Goal: Task Accomplishment & Management: Complete application form

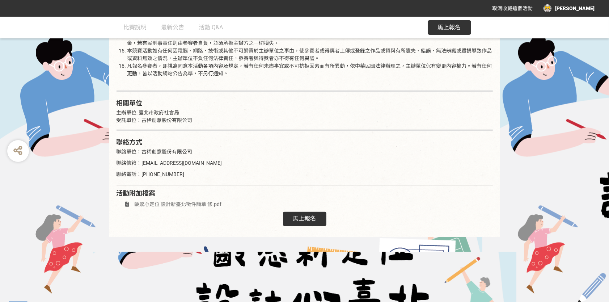
scroll to position [1166, 0]
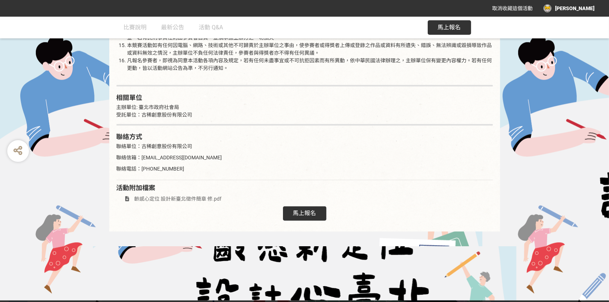
click at [298, 210] on span "馬上報名" at bounding box center [304, 213] width 23 height 7
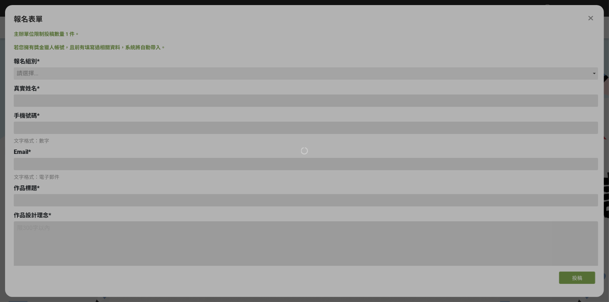
type input "0900246776"
type input "alex23980983@gmail.com"
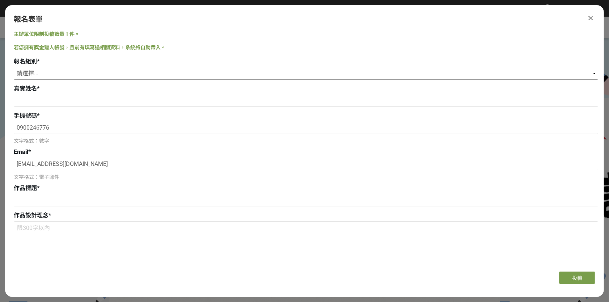
click at [45, 74] on select "請選擇... 學生組(限臺北市公私立高中職以上在學生) 社會組(年滿 18 歲以上社會大眾皆可參加)" at bounding box center [306, 73] width 585 height 12
select select "社會組(年滿 18 歲以上社會大眾皆可參加)"
click at [14, 67] on select "請選擇... 學生組(限臺北市公私立高中職以上在學生) 社會組(年滿 18 歲以上社會大眾皆可參加)" at bounding box center [306, 73] width 585 height 12
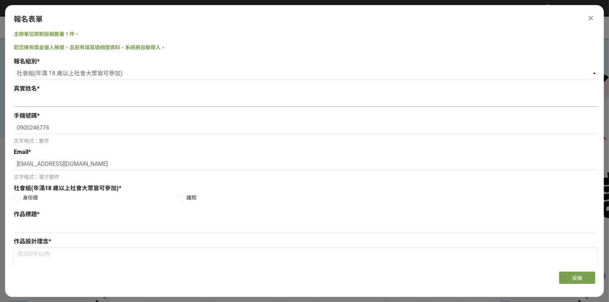
click at [42, 101] on input at bounding box center [306, 100] width 585 height 12
type input "劉宇思"
click at [19, 196] on label "身份證" at bounding box center [96, 198] width 164 height 8
click at [19, 196] on input "身份證" at bounding box center [16, 197] width 5 height 5
radio input "false"
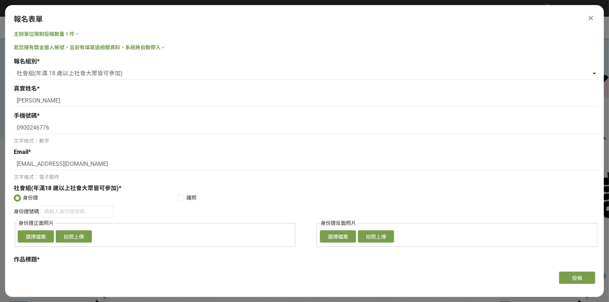
click at [14, 199] on div at bounding box center [17, 197] width 7 height 7
click at [48, 211] on input "身份證號碼" at bounding box center [77, 211] width 72 height 12
type input "ㄠ"
type input "l"
type input "L125620393"
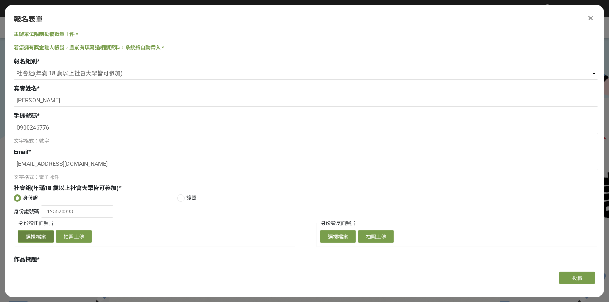
click at [40, 235] on button "選擇檔案" at bounding box center [36, 236] width 36 height 12
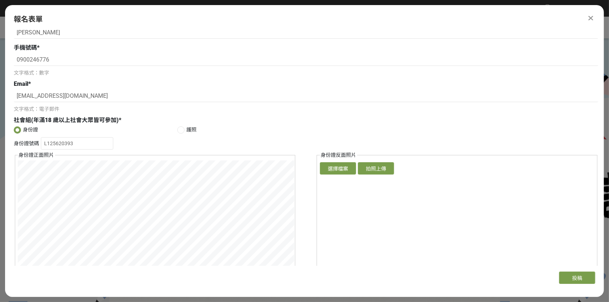
scroll to position [109, 0]
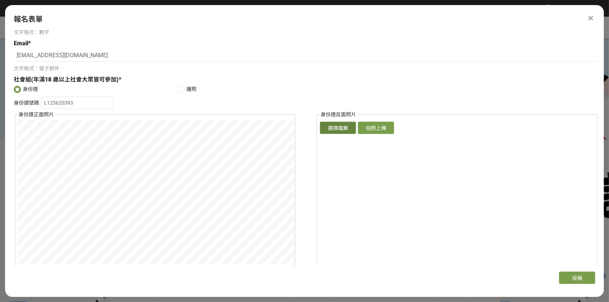
click at [332, 128] on button "選擇檔案" at bounding box center [338, 128] width 36 height 12
click at [152, 270] on div "報名表單 主辦單位限制投稿數量 1 件。 若您擁有獎金獵人帳號，且前有填寫過相關資料，系統將自動帶入。 報名組別 * 請選擇... 學生組(限臺北市公私立高中…" at bounding box center [304, 148] width 599 height 287
click at [332, 128] on button "選擇檔案" at bounding box center [338, 128] width 36 height 12
click at [308, 191] on div "身份證號碼 L125620393 身份證正面照片 確認上傳 取消 旋轉圖片 選擇檔案 拍照上傳 身份證反面照片 確認上傳 取消 旋轉圖片 選擇檔案 拍照上傳" at bounding box center [306, 190] width 585 height 186
click at [430, 89] on div "身份證 護照 身份證號碼 L125620393 身份證正面照片 確認上傳 取消 旋轉圖片 選擇檔案 拍照上傳 身份證反面照片 確認上傳 取消 旋轉圖片 選擇檔…" at bounding box center [306, 185] width 585 height 201
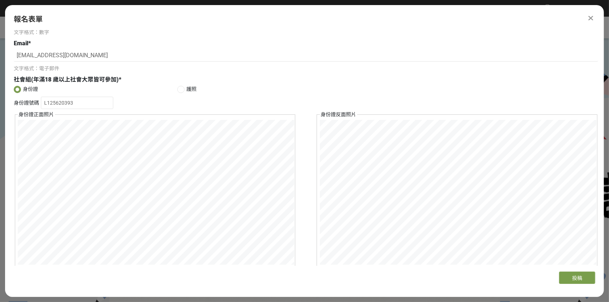
click at [460, 277] on div "報名表單 主辦單位限制投稿數量 1 件。 若您擁有獎金獵人帳號，且前有填寫過相關資料，系統將自動帶入。 報名組別 * 請選擇... 學生組(限臺北市公私立高中…" at bounding box center [304, 148] width 599 height 287
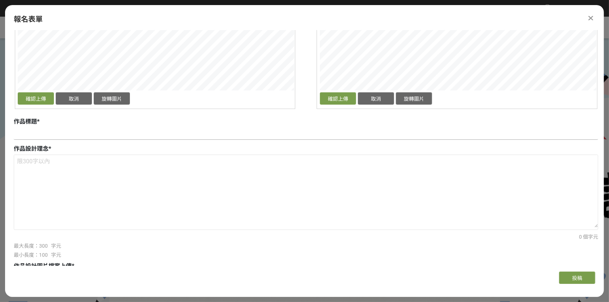
scroll to position [253, 0]
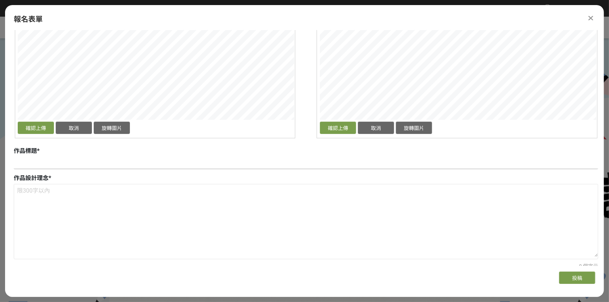
click at [44, 161] on input at bounding box center [306, 163] width 585 height 12
type input "e"
type input "北"
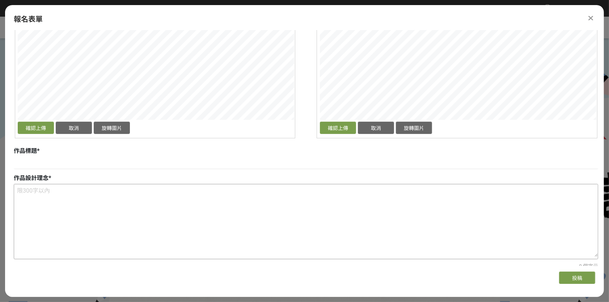
click at [46, 190] on textarea at bounding box center [306, 220] width 584 height 72
paste textarea "”北”字分為兩伴，一伴是青年活力的剪影，雙手如手持書籍，倚靠在身旁的年長者身上閱讀。另一伴呈現年長者坐姿體前彎的健朗、值得倚靠的智慧， 青年與狀世代共同…"
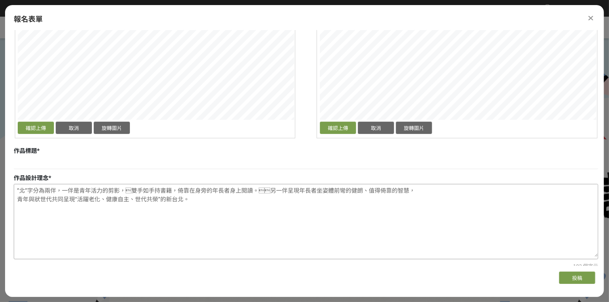
click at [226, 197] on textarea "”北”字分為兩伴，一伴是青年活力的剪影，雙手如手持書籍，倚靠在身旁的年長者身上閱讀。另一伴呈現年長者坐姿體前彎的健朗、值得倚靠的智慧， 青年與狀世代共同…" at bounding box center [306, 220] width 584 height 72
click at [251, 193] on textarea "”北”字分為兩伴，一伴是青年活力的剪影，雙手如手持書籍，倚靠在身旁的年長者身上閱讀。另一伴呈現年長者坐姿體前彎的健朗、值得倚靠的智慧， 青年與狀世代共同…" at bounding box center [306, 220] width 584 height 72
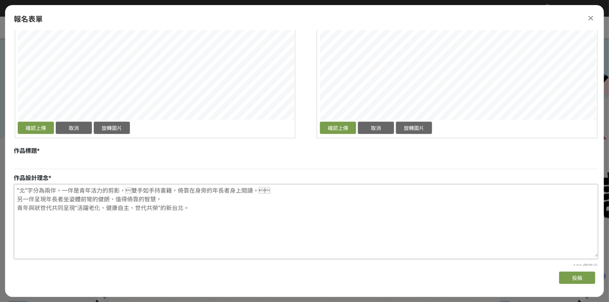
click at [259, 190] on textarea "”北”字分為兩伴，一伴是青年活力的剪影，雙手如手持書籍，倚靠在身旁的年長者身上閱讀。 另一伴呈現年長者坐姿體前彎的健朗、值得倚靠的智慧， 青年與狀世代共…" at bounding box center [306, 220] width 584 height 72
type textarea "”北”字分為兩伴，一伴是青年活力的剪影，雙手如手持書籍，倚靠在身旁的年長者身上閱讀。 另一伴呈現年長者坐姿體前彎的健朗、值得倚靠的智慧， 青年與狀世代共…"
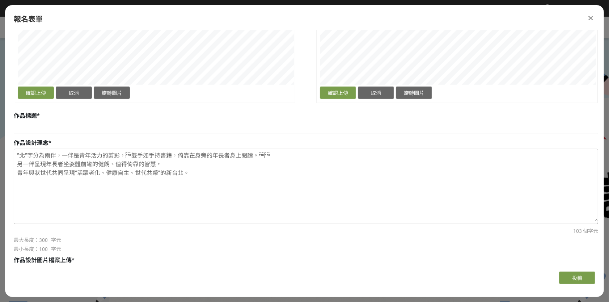
scroll to position [290, 0]
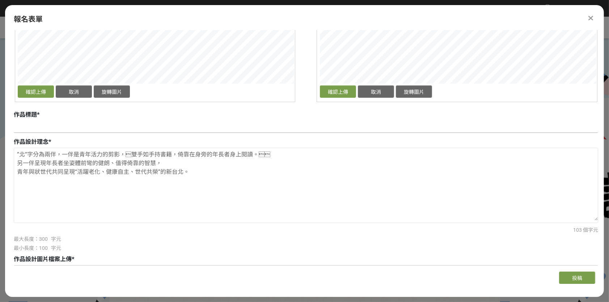
click at [20, 123] on input at bounding box center [306, 127] width 585 height 12
paste input "雙伴之北"
click at [51, 126] on input "雙伴之北" at bounding box center [306, 127] width 585 height 12
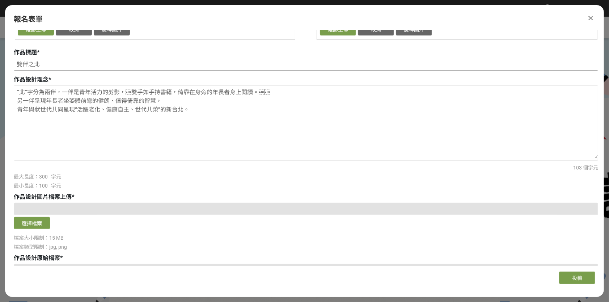
scroll to position [326, 0]
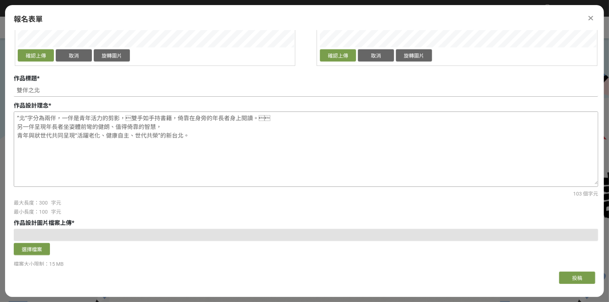
type input "雙伴之北"
click at [188, 135] on textarea "”北”字分為兩伴，一伴是青年活力的剪影，雙手如手持書籍，倚靠在身旁的年長者身上閱讀。 另一伴呈現年長者坐姿體前彎的健朗、值得倚靠的智慧， 青年與狀世代共…" at bounding box center [306, 148] width 584 height 72
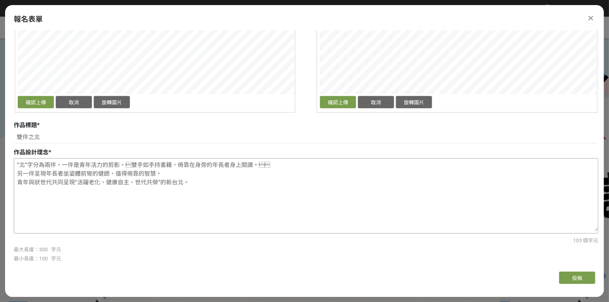
scroll to position [290, 0]
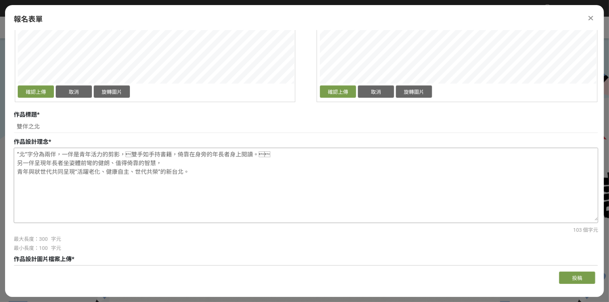
click at [14, 153] on textarea "”北”字分為兩伴，一伴是青年活力的剪影，雙手如手持書籍，倚靠在身旁的年長者身上閱讀。 另一伴呈現年長者坐姿體前彎的健朗、值得倚靠的智慧， 青年與狀世代共…" at bounding box center [306, 184] width 584 height 72
click at [24, 150] on textarea "”北”字分為兩伴，一伴是青年活力的剪影，雙手如手持書籍，倚靠在身旁的年長者身上閱讀。 另一伴呈現年長者坐姿體前彎的健朗、值得倚靠的智慧， 青年與狀世代共…" at bounding box center [306, 184] width 584 height 72
paste textarea "少年孩童活力、陽光、充滿好奇"
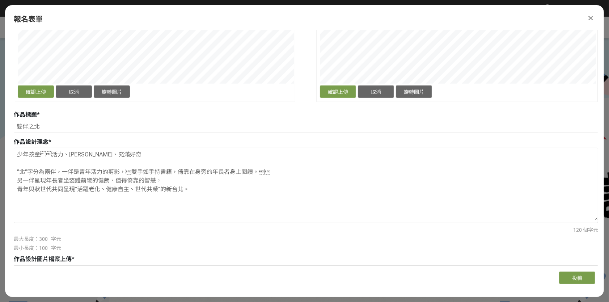
drag, startPoint x: 98, startPoint y: 154, endPoint x: 8, endPoint y: 155, distance: 89.8
click at [8, 155] on div "主辦單位限制投稿數量 1 件。 若您擁有獎金獵人帳號，且前有填寫過相關資料，系統將自動帶入。 報名組別 * 請選擇... 學生組(限臺北市公私立高中職以上在學…" at bounding box center [304, 147] width 599 height 235
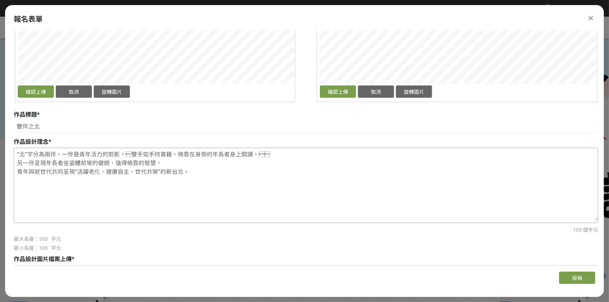
click at [57, 153] on textarea "”北”字分為兩伴，一伴是青年活力的剪影，雙手如手持書籍，倚靠在身旁的年長者身上閱讀。 另一伴呈現年長者坐姿體前彎的健朗、值得倚靠的智慧， 青年與狀世代共…" at bounding box center [306, 184] width 584 height 72
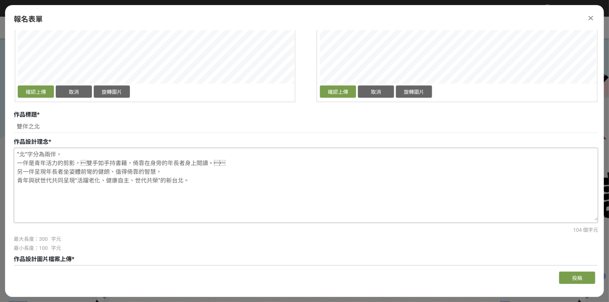
click at [210, 176] on textarea "”北”字分為兩伴， 一伴是青年活力的剪影，雙手如手持書籍，倚靠在身旁的年長者身上閱讀。 另一伴呈現年長者坐姿體前彎的健朗、值得倚靠的智慧， 青年與狀世代…" at bounding box center [306, 184] width 584 height 72
click at [72, 182] on textarea "”北”字分為兩伴， 一伴是青年活力的剪影，雙手如手持書籍，倚靠在身旁的年長者身上閱讀。 另一伴呈現年長者坐姿體前彎的健朗、值得倚靠的智慧， 青年與狀世代…" at bounding box center [306, 184] width 584 height 72
click at [185, 180] on textarea "”北”字分為兩伴， 一伴是青年活力的剪影，雙手如手持書籍，倚靠在身旁的年長者身上閱讀。 另一伴呈現年長者坐姿體前彎的健朗、值得倚靠的智慧， 青年與狀世代…" at bounding box center [306, 184] width 584 height 72
click at [158, 181] on textarea "”北”字分為兩伴， 一伴是青年活力的剪影，雙手如手持書籍，倚靠在身旁的年長者身上閱讀。 另一伴呈現年長者坐姿體前彎的健朗、值得倚靠的智慧， 青年與狀世代…" at bounding box center [306, 184] width 584 height 72
click at [155, 180] on textarea "”北”字分為兩伴， 一伴是青年活力的剪影，雙手如手持書籍，倚靠在身旁的年長者身上閱讀。 另一伴呈現年長者坐姿體前彎的健朗、值得倚靠的智慧， 青年與狀世代…" at bounding box center [306, 184] width 584 height 72
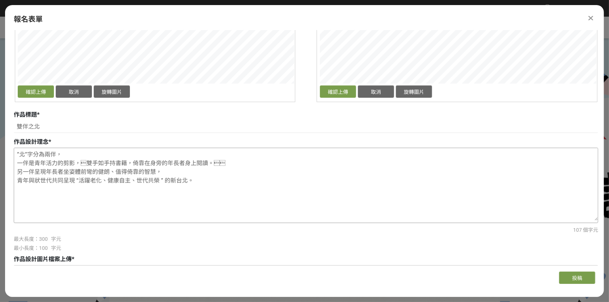
click at [75, 180] on textarea "”北”字分為兩伴， 一伴是青年活力的剪影，雙手如手持書籍，倚靠在身旁的年長者身上閱讀。 另一伴呈現年長者坐姿體前彎的健朗、值得倚靠的智慧， 青年與狀世代…" at bounding box center [306, 184] width 584 height 72
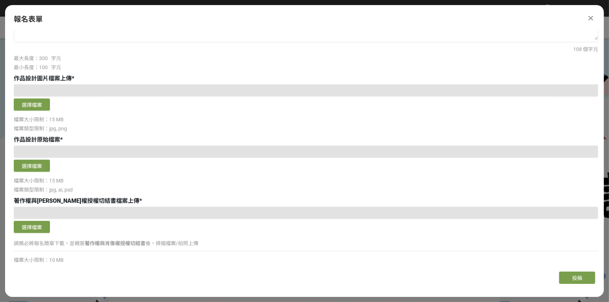
scroll to position [471, 0]
type textarea "”北”字分為兩伴， 一伴是青年活力的剪影，雙手如手持書籍，倚靠在身旁的年長者身上閱讀。 另一伴呈現年長者坐姿體前彎的健朗、值得倚靠的智慧， 青年與狀世代…"
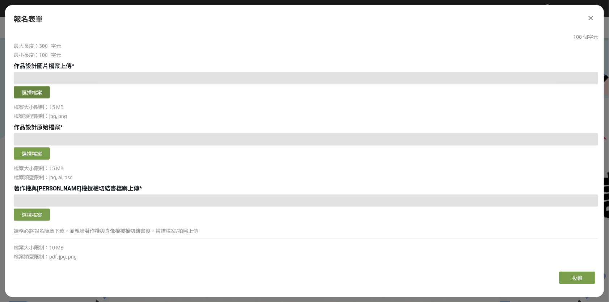
scroll to position [467, 0]
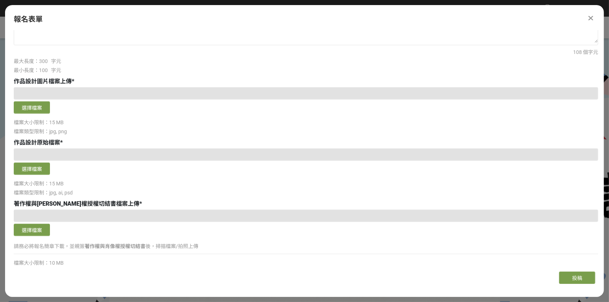
click at [41, 88] on div at bounding box center [306, 93] width 585 height 12
click at [103, 78] on div "作品設計圖片檔案上傳 *" at bounding box center [306, 81] width 585 height 9
click at [43, 108] on button "選擇檔案" at bounding box center [32, 107] width 36 height 12
click at [25, 103] on button "選擇檔案" at bounding box center [32, 107] width 36 height 12
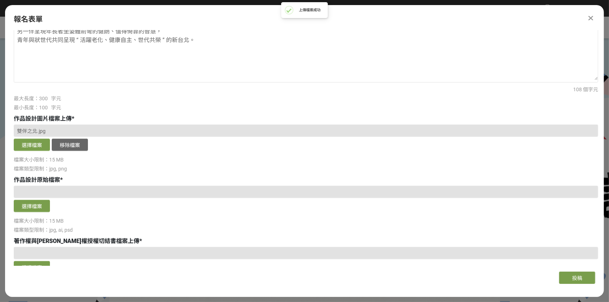
scroll to position [431, 0]
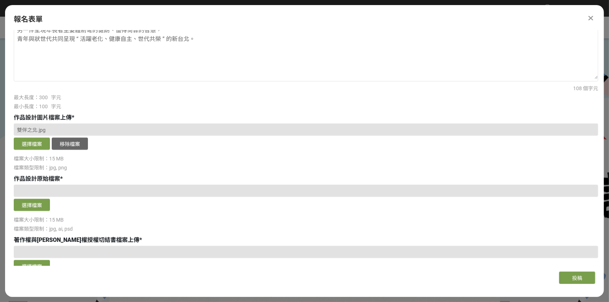
click at [47, 188] on div at bounding box center [306, 191] width 585 height 12
click at [35, 205] on button "選擇檔案" at bounding box center [32, 205] width 36 height 12
click at [31, 204] on button "選擇檔案" at bounding box center [32, 205] width 36 height 12
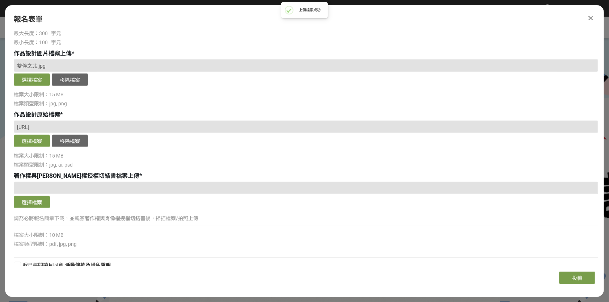
scroll to position [504, 0]
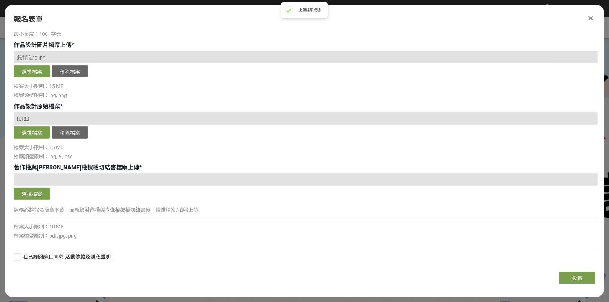
click at [47, 179] on div at bounding box center [306, 179] width 585 height 12
click at [14, 256] on div at bounding box center [17, 256] width 7 height 7
checkbox input "true"
click at [34, 181] on div at bounding box center [306, 179] width 585 height 12
click at [28, 189] on button "選擇檔案" at bounding box center [32, 194] width 36 height 12
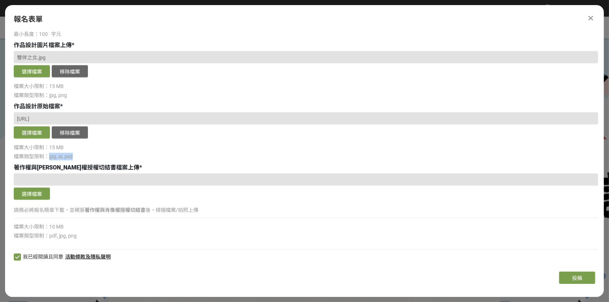
drag, startPoint x: 59, startPoint y: 156, endPoint x: 72, endPoint y: 156, distance: 13.1
click at [72, 156] on div "檔案類型限制：jpg, ai, psd" at bounding box center [306, 157] width 585 height 8
click at [79, 155] on div "檔案類型限制：jpg, ai, psd" at bounding box center [306, 157] width 585 height 8
drag, startPoint x: 60, startPoint y: 155, endPoint x: 47, endPoint y: 155, distance: 13.8
click at [45, 154] on div "檔案類型限制：jpg, ai, psd" at bounding box center [306, 157] width 585 height 8
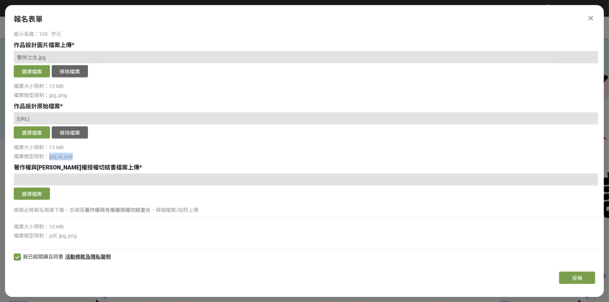
click at [111, 156] on div "檔案類型限制：jpg, ai, psd" at bounding box center [306, 157] width 585 height 8
click at [28, 195] on button "選擇檔案" at bounding box center [32, 194] width 36 height 12
click at [565, 278] on button "投稿" at bounding box center [577, 278] width 36 height 12
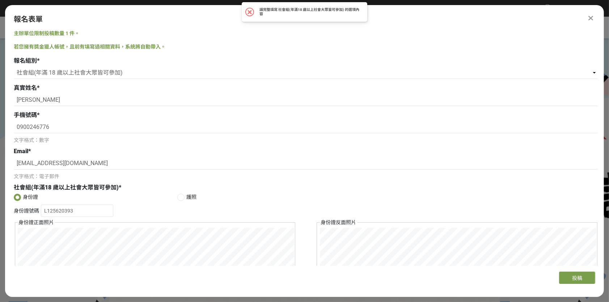
scroll to position [0, 0]
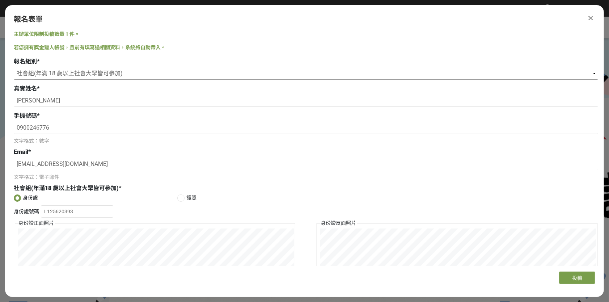
click at [42, 72] on select "請選擇... 學生組(限臺北市公私立高中職以上在學生) 社會組(年滿 18 歲以上社會大眾皆可參加)" at bounding box center [306, 73] width 585 height 12
click at [14, 67] on select "請選擇... 學生組(限臺北市公私立高中職以上在學生) 社會組(年滿 18 歲以上社會大眾皆可參加)" at bounding box center [306, 73] width 585 height 12
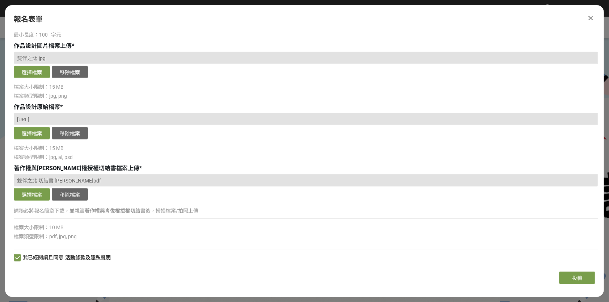
scroll to position [504, 0]
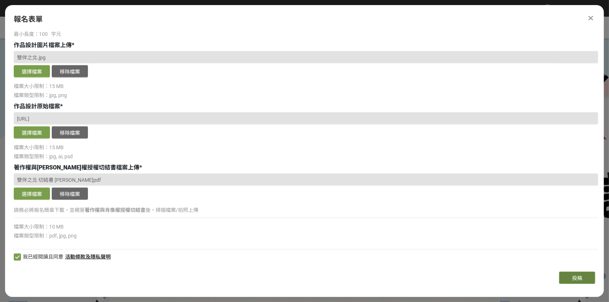
click at [571, 274] on button "投稿" at bounding box center [577, 278] width 36 height 12
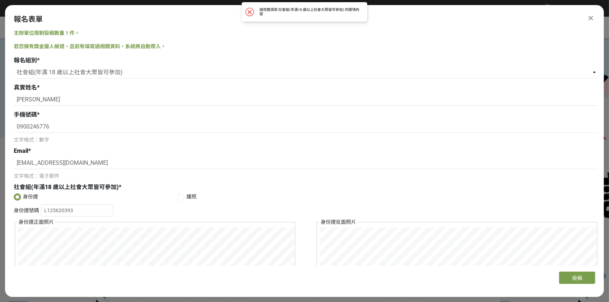
scroll to position [0, 0]
click at [81, 75] on select "請選擇... 學生組(限臺北市公私立高中職以上在學生) 社會組(年滿 18 歲以上社會大眾皆可參加)" at bounding box center [306, 73] width 585 height 12
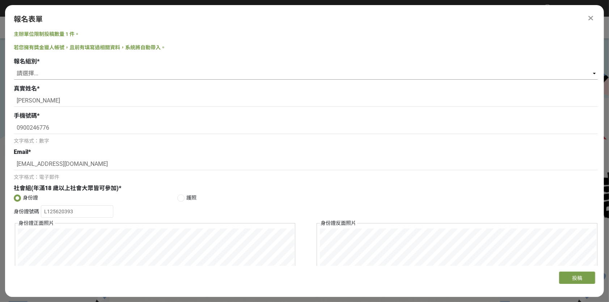
click at [14, 67] on select "請選擇... 學生組(限臺北市公私立高中職以上在學生) 社會組(年滿 18 歲以上社會大眾皆可參加)" at bounding box center [306, 73] width 585 height 12
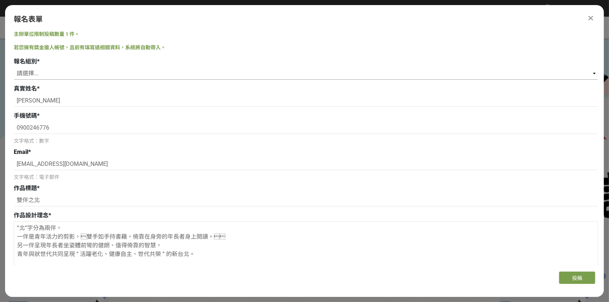
click at [32, 72] on select "請選擇... 學生組(限臺北市公私立高中職以上在學生) 社會組(年滿 18 歲以上社會大眾皆可參加)" at bounding box center [306, 73] width 585 height 12
select select "社會組(年滿 18 歲以上社會大眾皆可參加)"
click at [14, 67] on select "請選擇... 學生組(限臺北市公私立高中職以上在學生) 社會組(年滿 18 歲以上社會大眾皆可參加)" at bounding box center [306, 73] width 585 height 12
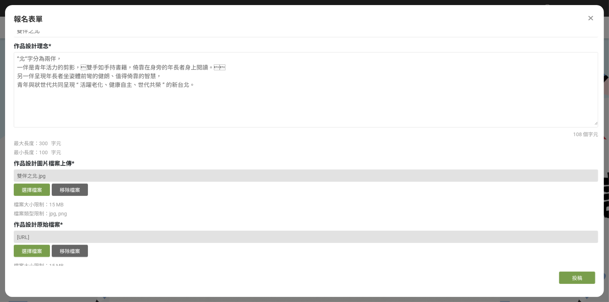
scroll to position [109, 0]
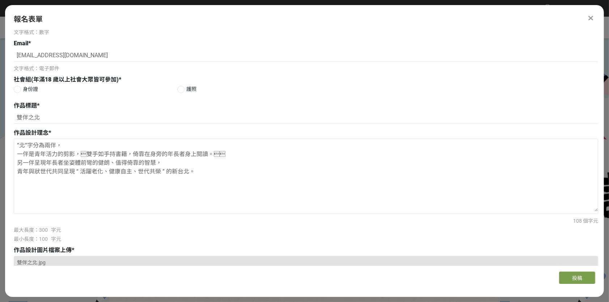
click at [14, 88] on div at bounding box center [17, 89] width 7 height 7
radio input "true"
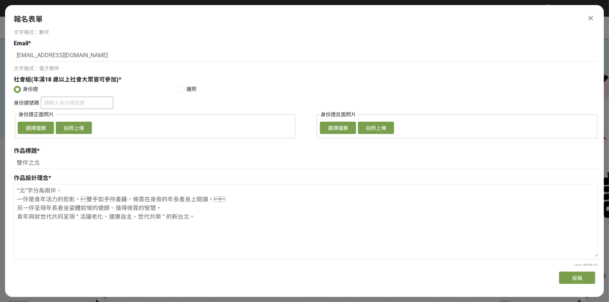
click at [67, 105] on input "身份證號碼" at bounding box center [77, 103] width 72 height 12
type input "ㄉㄠ"
type input "l125620393"
click at [37, 123] on button "選擇檔案" at bounding box center [36, 128] width 36 height 12
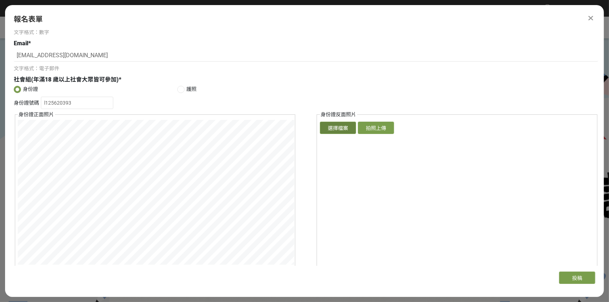
click at [325, 129] on button "選擇檔案" at bounding box center [338, 128] width 36 height 12
click at [302, 195] on div "身份證號碼 l125620393 身份證正面照片 確認上傳 取消 旋轉圖片 選擇檔案 拍照上傳 身份證反面照片 確認上傳 取消 旋轉圖片 選擇檔案 拍照上傳" at bounding box center [306, 190] width 585 height 186
click at [5, 88] on div "主辦單位限制投稿數量 1 件。 若您擁有獎金獵人帳號，且前有填寫過相關資料，系統將自動帶入。 報名組別 * 請選擇... 學生組(限臺北市公私立高中職以上在學…" at bounding box center [304, 147] width 599 height 235
click at [272, 290] on div "報名表單 主辦單位限制投稿數量 1 件。 若您擁有獎金獵人帳號，且前有填寫過相關資料，系統將自動帶入。 報名組別 * 請選擇... 學生組(限臺北市公私立高中…" at bounding box center [304, 148] width 599 height 287
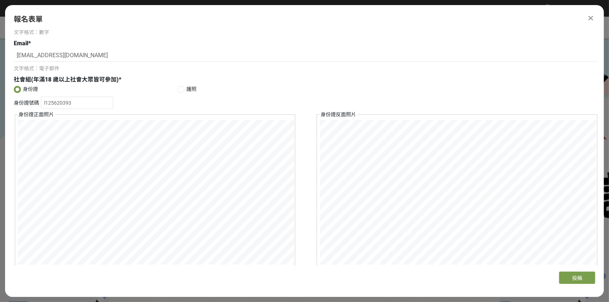
click at [604, 92] on div "主辦單位限制投稿數量 1 件。 若您擁有獎金獵人帳號，且前有填寫過相關資料，系統將自動帶入。 報名組別 * 請選擇... 學生組(限臺北市公私立高中職以上在學…" at bounding box center [304, 147] width 599 height 235
click at [575, 280] on button "投稿" at bounding box center [577, 278] width 36 height 12
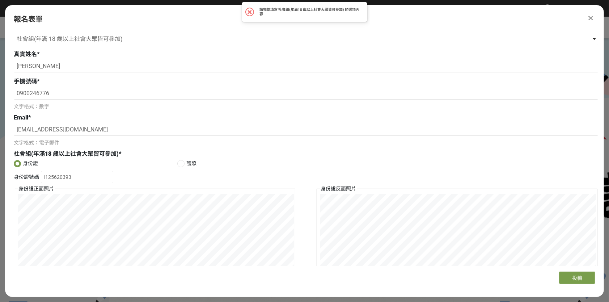
scroll to position [0, 0]
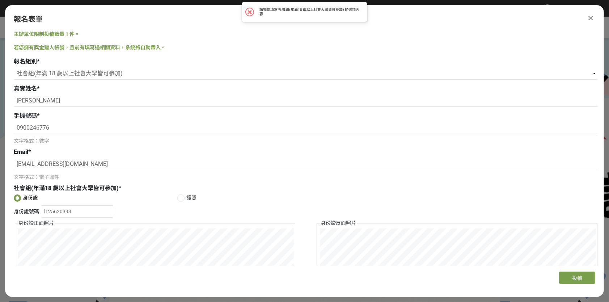
click at [262, 10] on h2 "請完整填寫 社會組(年滿18 歲以上社會大眾皆可參加) 的選項內容" at bounding box center [310, 12] width 101 height 9
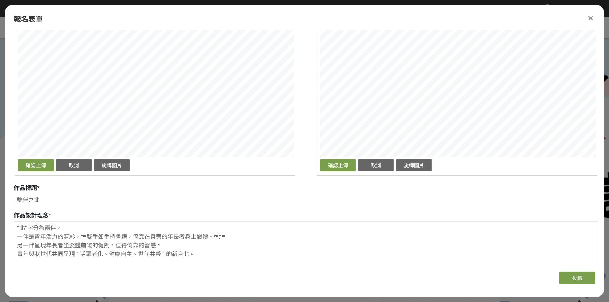
scroll to position [217, 0]
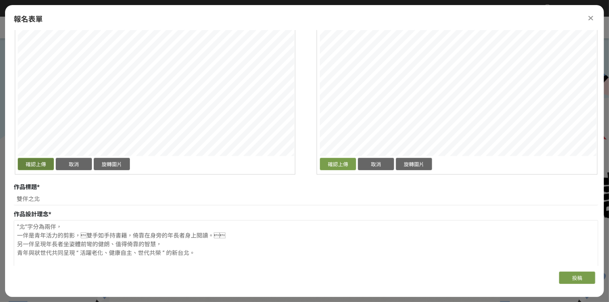
click at [30, 166] on button "確認上傳" at bounding box center [36, 164] width 36 height 12
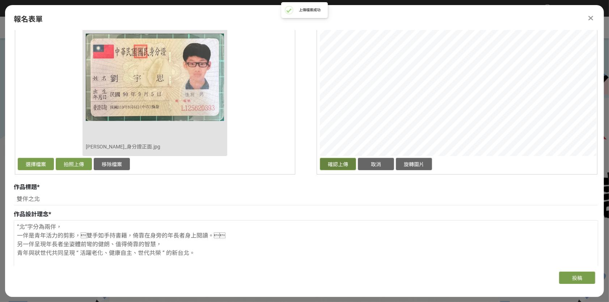
click at [339, 164] on button "確認上傳" at bounding box center [338, 164] width 36 height 12
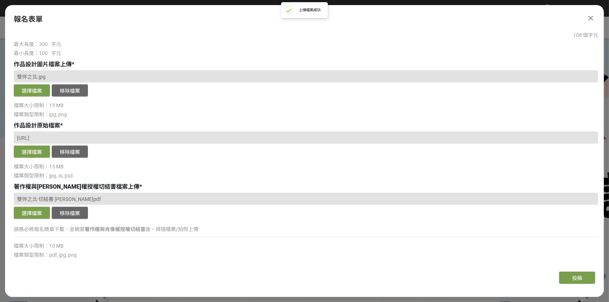
scroll to position [504, 0]
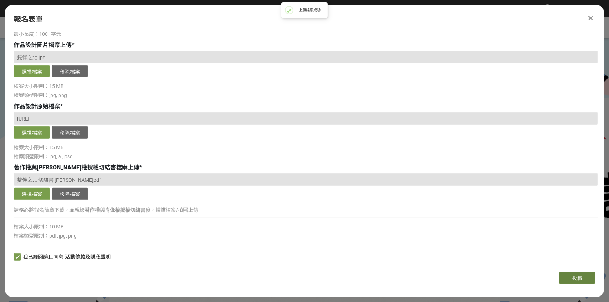
click at [574, 277] on button "投稿" at bounding box center [577, 278] width 36 height 12
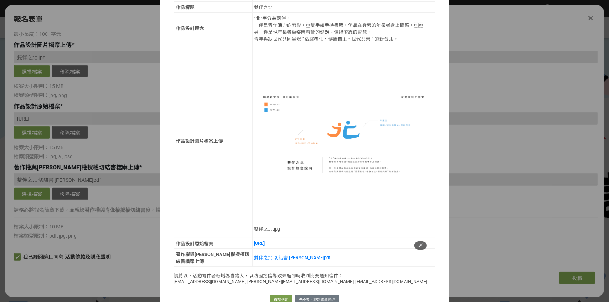
scroll to position [519, 0]
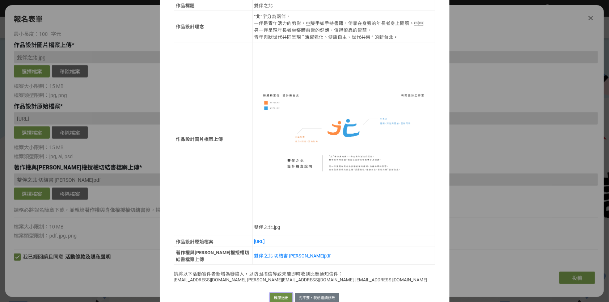
click at [282, 293] on button "確認送出" at bounding box center [281, 298] width 22 height 10
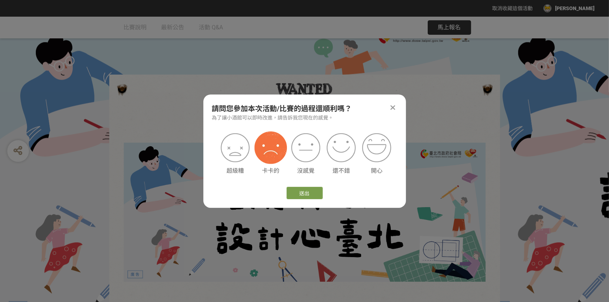
click at [275, 147] on img at bounding box center [271, 147] width 33 height 33
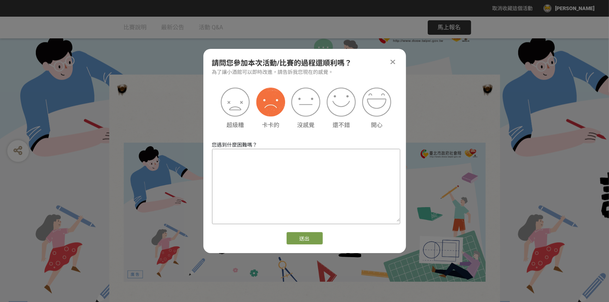
click at [284, 173] on textarea at bounding box center [307, 185] width 188 height 72
click at [344, 107] on img at bounding box center [341, 102] width 33 height 33
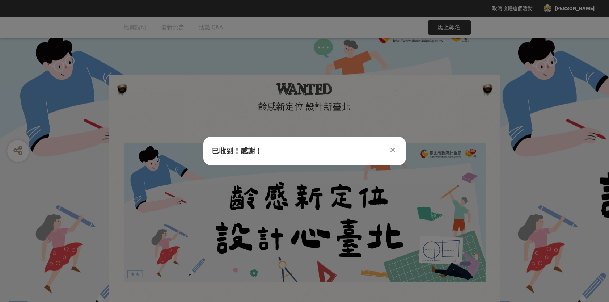
click at [392, 152] on icon at bounding box center [393, 149] width 5 height 7
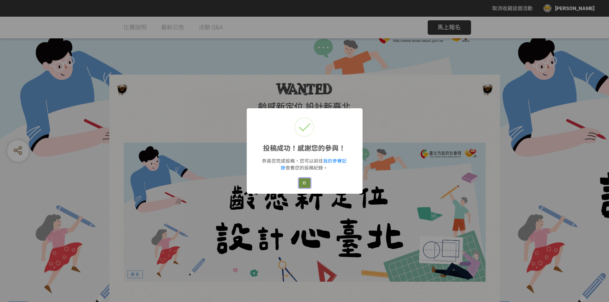
click at [304, 182] on button "好" at bounding box center [305, 183] width 12 height 10
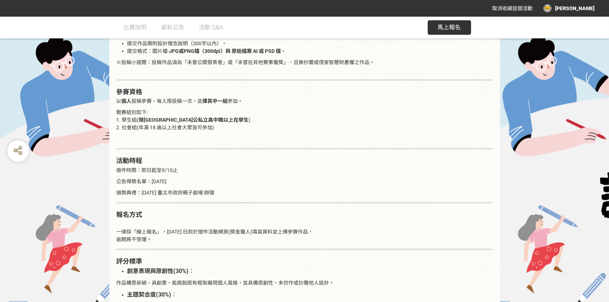
scroll to position [362, 0]
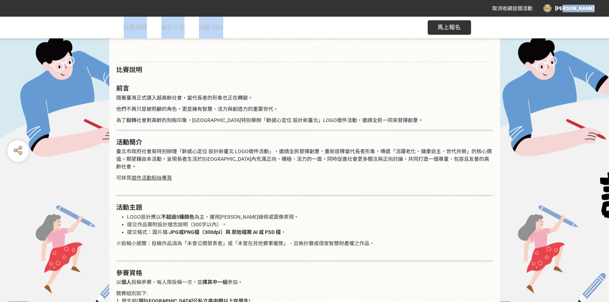
click at [442, 29] on span "馬上報名" at bounding box center [449, 27] width 23 height 7
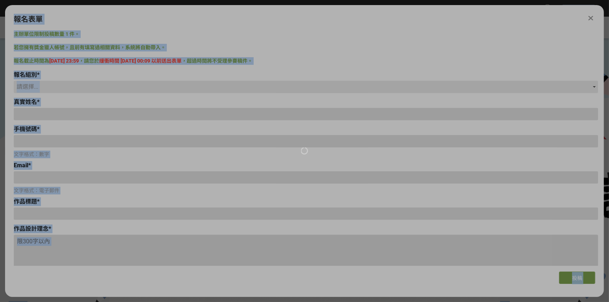
type input "劉宇思"
type input "0900246776"
type input "alex23980983@gmail.com"
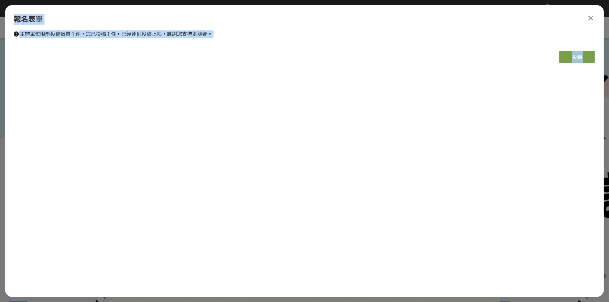
drag, startPoint x: 263, startPoint y: 28, endPoint x: 251, endPoint y: 31, distance: 13.1
click at [263, 28] on div "報名表單 主辦單位限制投稿數量 1 件，您已投稿 1 件，已經達到投稿上限，感謝您支持本競賽。 投稿" at bounding box center [304, 38] width 599 height 67
click at [177, 28] on div "報名表單 主辦單位限制投稿數量 1 件，您已投稿 1 件，已經達到投稿上限，感謝您支持本競賽。 投稿" at bounding box center [304, 38] width 599 height 67
click at [588, 55] on button "投稿" at bounding box center [577, 57] width 36 height 12
click at [596, 17] on div at bounding box center [591, 18] width 9 height 9
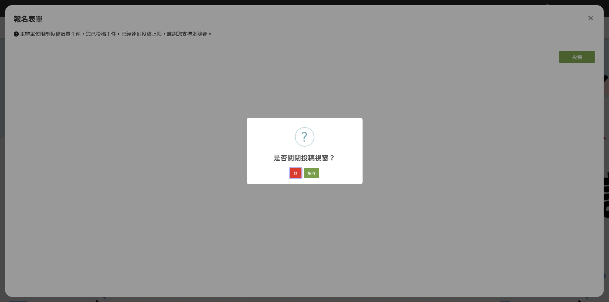
click at [298, 175] on button "好" at bounding box center [296, 173] width 12 height 10
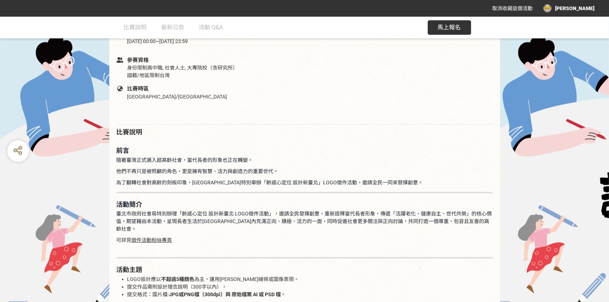
scroll to position [297, 0]
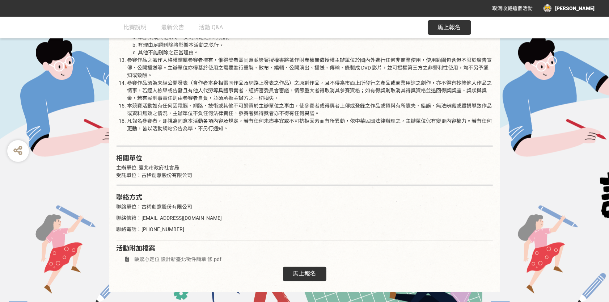
scroll to position [1166, 0]
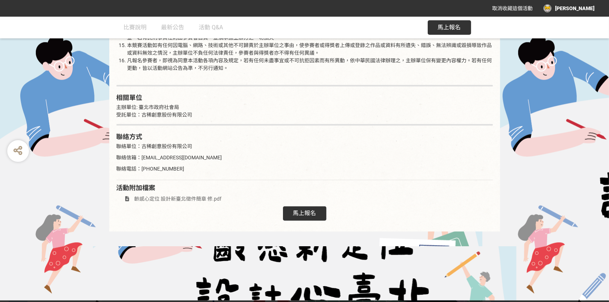
click at [310, 211] on div "馬上報名" at bounding box center [304, 213] width 43 height 14
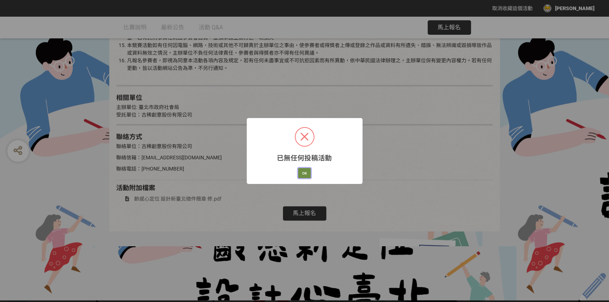
click at [306, 176] on button "OK" at bounding box center [304, 173] width 13 height 10
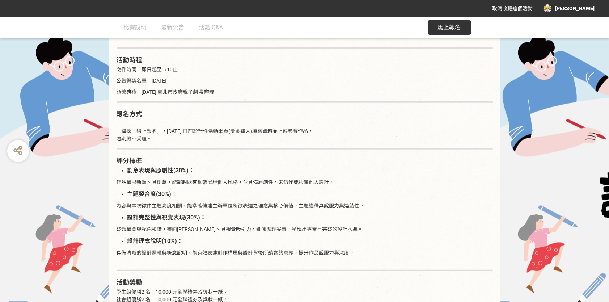
scroll to position [659, 0]
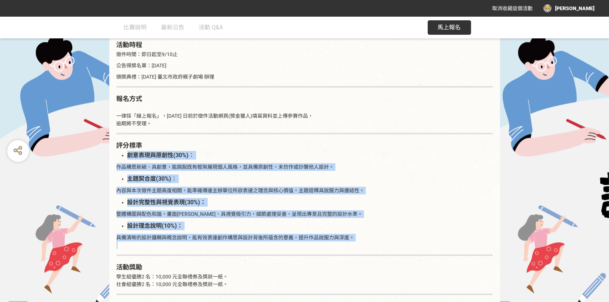
drag, startPoint x: 121, startPoint y: 148, endPoint x: 313, endPoint y: 226, distance: 207.2
click at [308, 237] on div "前言 隨著臺灣正式邁入超高齡社會，當代長者的形象也正在轉變。 他們不再只是被照顧的角色，更是擁有智慧、活力與創造力的重要世代。 為了翻轉社會對高齡的刻板印象，…" at bounding box center [305, 231] width 377 height 903
click at [327, 163] on p "作品構思新穎、具創意，能跳脫既有框架展現個人風格，並具備原創性，未仿作或抄襲他人設計。" at bounding box center [305, 167] width 377 height 8
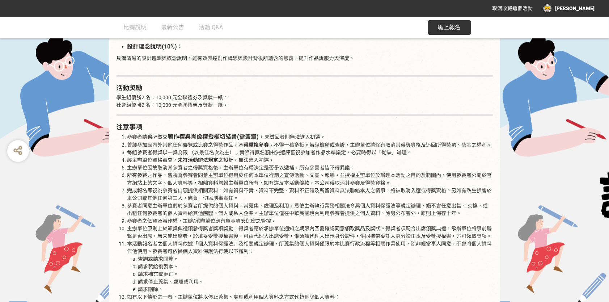
scroll to position [840, 0]
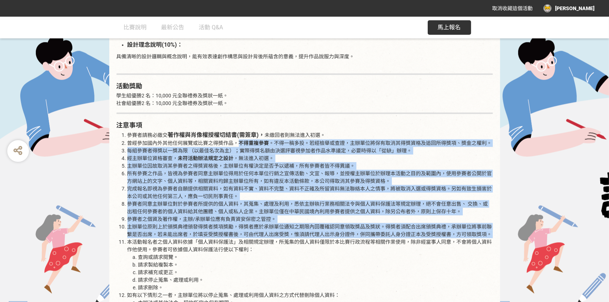
drag, startPoint x: 241, startPoint y: 134, endPoint x: 302, endPoint y: 251, distance: 131.5
click at [301, 238] on ol "參賽者請務必繳交 著作權與肖像權授權切結書(需簽章)， 未繳回者則無法進入初選 。 曾經參加國內外其他任何展覽或比賽之得獎作品， 不得重複參賽 。不得一稿多投…" at bounding box center [305, 268] width 377 height 275
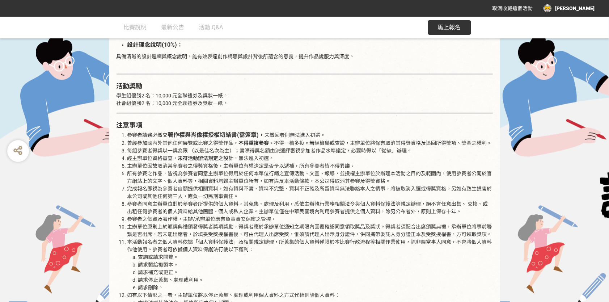
click at [303, 269] on li "請求補充或更正。" at bounding box center [315, 273] width 355 height 8
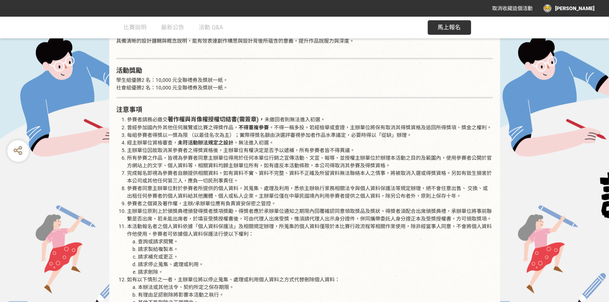
scroll to position [876, 0]
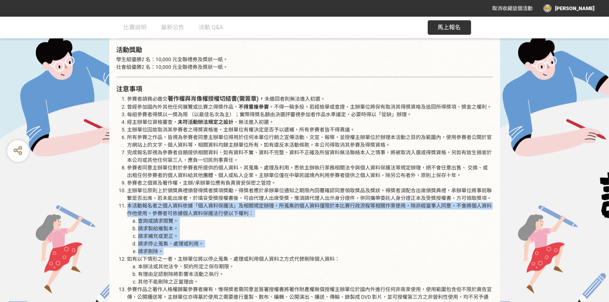
drag, startPoint x: 163, startPoint y: 241, endPoint x: 132, endPoint y: 200, distance: 51.4
click at [127, 202] on li "本活動報名者之個人資料依據「個人資料保護法」及相關規定辦理，所蒐集的個人資料僅限於本比賽行政流程等相關作業使用，除非經當事人同意，不會將個人資料作他使用。參賽…" at bounding box center [310, 228] width 366 height 53
click at [251, 232] on li "請求補充或更正。" at bounding box center [315, 236] width 355 height 8
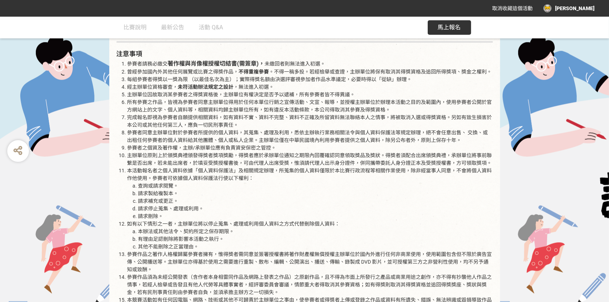
scroll to position [912, 0]
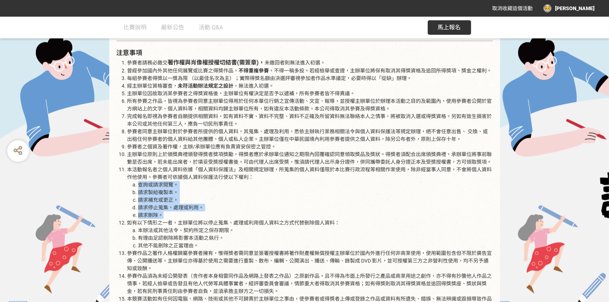
drag, startPoint x: 172, startPoint y: 208, endPoint x: 122, endPoint y: 176, distance: 58.9
click at [122, 176] on ol "參賽者請務必繳交 著作權與肖像權授權切結書(需簽章)， 未繳回者則無法進入初選 。 曾經參加國內外其他任何展覽或比賽之得獎作品， 不得重複參賽 。不得一稿多投…" at bounding box center [305, 195] width 377 height 275
click at [223, 189] on li "請求製給複製本。" at bounding box center [315, 193] width 355 height 8
drag, startPoint x: 169, startPoint y: 206, endPoint x: 122, endPoint y: 175, distance: 56.9
click at [122, 175] on ol "參賽者請務必繳交 著作權與肖像權授權切結書(需簽章)， 未繳回者則無法進入初選 。 曾經參加國內外其他任何展覽或比賽之得獎作品， 不得重複參賽 。不得一稿多投…" at bounding box center [305, 195] width 377 height 275
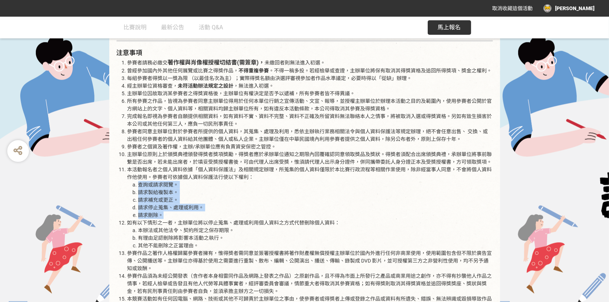
click at [226, 189] on li "請求製給複製本。" at bounding box center [315, 193] width 355 height 8
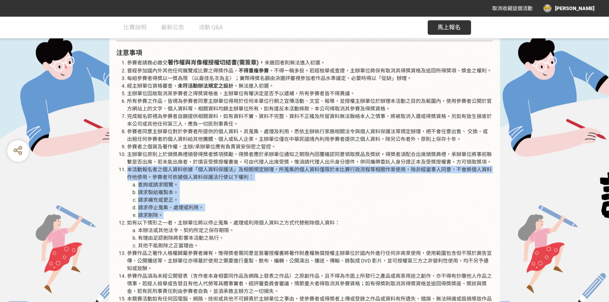
drag, startPoint x: 180, startPoint y: 205, endPoint x: 105, endPoint y: 164, distance: 85.7
click at [326, 204] on li "請求停止蒐集、處理或利用。" at bounding box center [315, 208] width 355 height 8
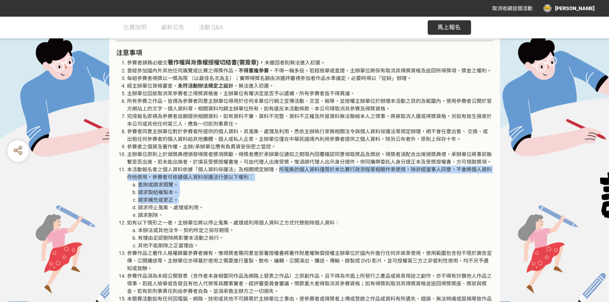
drag, startPoint x: 281, startPoint y: 162, endPoint x: 452, endPoint y: 190, distance: 173.8
click at [453, 189] on li "本活動報名者之個人資料依據「個人資料保護法」及相關規定辦理，所蒐集的個人資料僅限於本比賽行政流程等相關作業使用，除非經當事人同意，不會將個人資料作他使用。參賽…" at bounding box center [310, 192] width 366 height 53
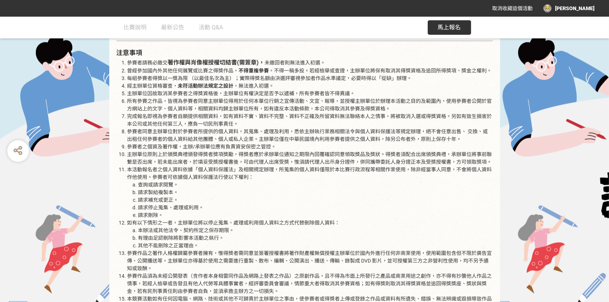
click at [436, 204] on li "請求停止蒐集、處理或利用。" at bounding box center [315, 208] width 355 height 8
drag, startPoint x: 153, startPoint y: 171, endPoint x: 286, endPoint y: 186, distance: 133.3
click at [273, 180] on li "本活動報名者之個人資料依據「個人資料保護法」及相關規定辦理，所蒐集的個人資料僅限於本比賽行政流程等相關作業使用，除非經當事人同意，不會將個人資料作他使用。參賽…" at bounding box center [310, 192] width 366 height 53
click at [326, 204] on li "請求停止蒐集、處理或利用。" at bounding box center [315, 208] width 355 height 8
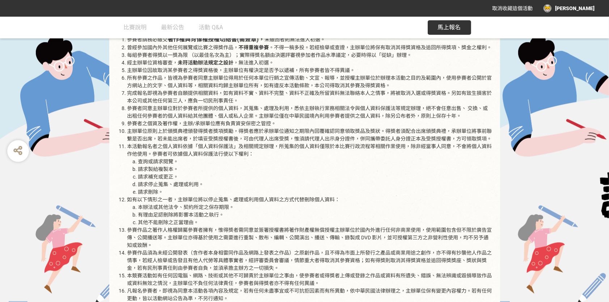
scroll to position [948, 0]
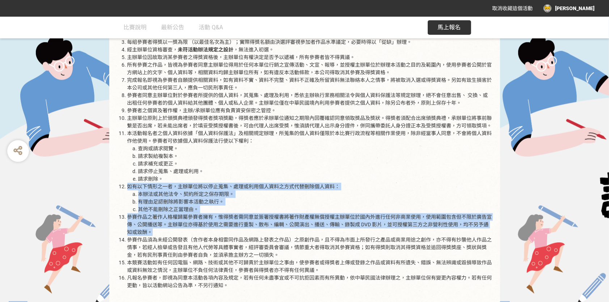
drag, startPoint x: 192, startPoint y: 184, endPoint x: 375, endPoint y: 222, distance: 187.2
click at [374, 222] on ol "參賽者請務必繳交 著作權與肖像權授權切結書(需簽章)， 未繳回者則無法進入初選 。 曾經參加國內外其他任何展覽或比賽之得獎作品， 不得重複參賽 。不得一稿多投…" at bounding box center [305, 159] width 377 height 275
click at [401, 190] on li "本辦法或其他法令、契約所定之保存期限。" at bounding box center [315, 194] width 355 height 8
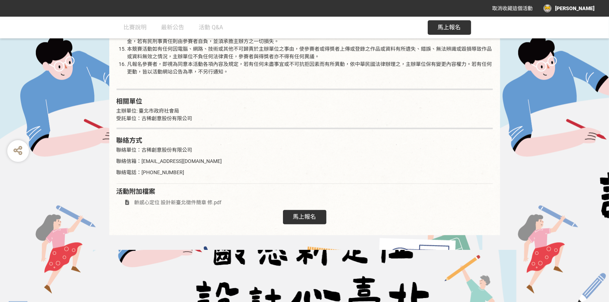
scroll to position [1166, 0]
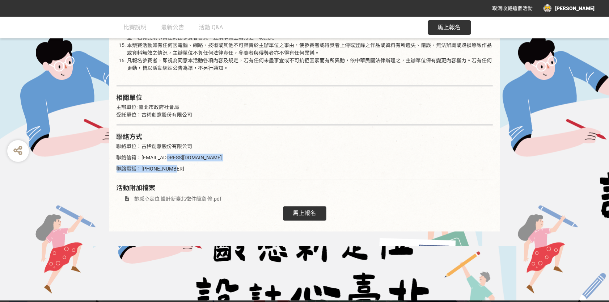
drag, startPoint x: 209, startPoint y: 156, endPoint x: 161, endPoint y: 149, distance: 48.4
drag, startPoint x: 194, startPoint y: 149, endPoint x: 142, endPoint y: 148, distance: 52.1
click at [142, 154] on p "聯絡信箱：goodseniorlife@gmail.com" at bounding box center [305, 158] width 377 height 8
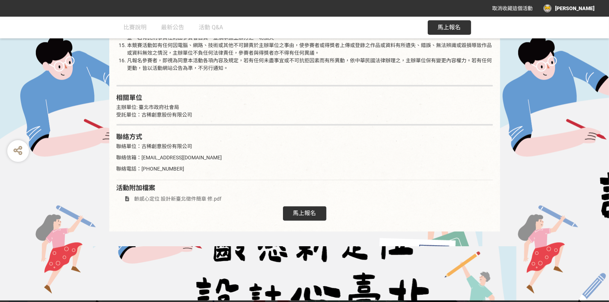
click at [204, 133] on h2 "聯絡方式" at bounding box center [305, 137] width 377 height 8
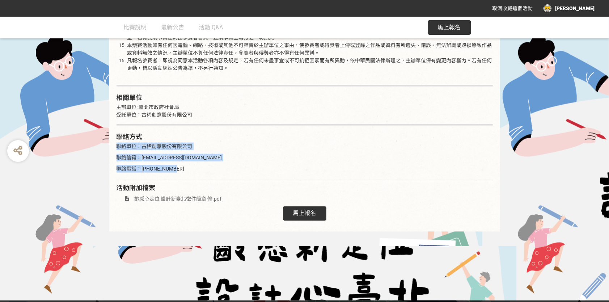
drag, startPoint x: 161, startPoint y: 156, endPoint x: 115, endPoint y: 133, distance: 52.1
click at [263, 154] on p "聯絡信箱：goodseniorlife@gmail.com" at bounding box center [305, 158] width 377 height 8
click at [152, 154] on p "聯絡信箱：goodseniorlife@gmail.com" at bounding box center [305, 158] width 377 height 8
drag, startPoint x: 142, startPoint y: 151, endPoint x: 205, endPoint y: 147, distance: 63.1
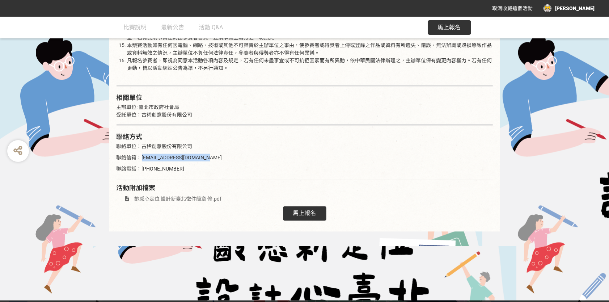
click at [202, 154] on p "聯絡信箱：goodseniorlife@gmail.com" at bounding box center [305, 158] width 377 height 8
copy p "goodseniorlife@gmail.com"
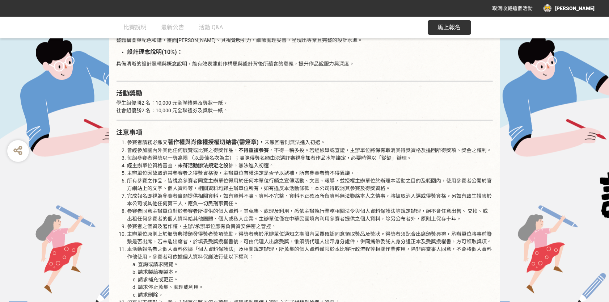
scroll to position [1014, 0]
